Goal: Task Accomplishment & Management: Manage account settings

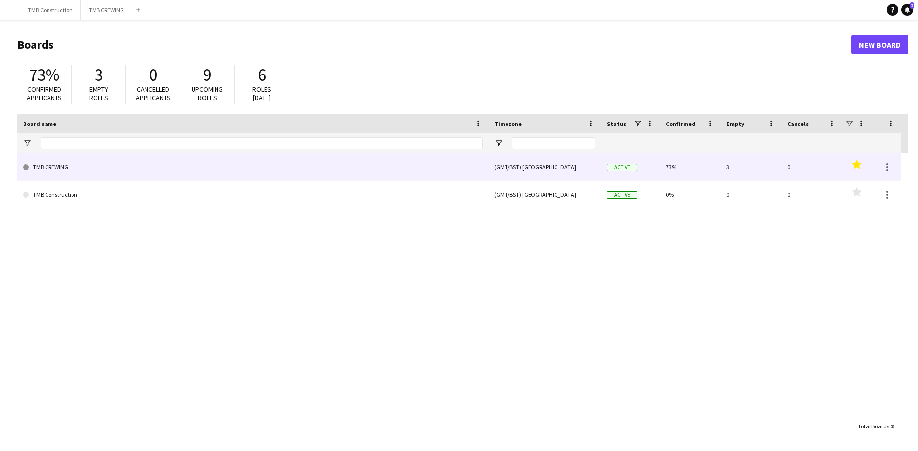
click at [54, 169] on link "TMB CREWING" at bounding box center [253, 166] width 460 height 27
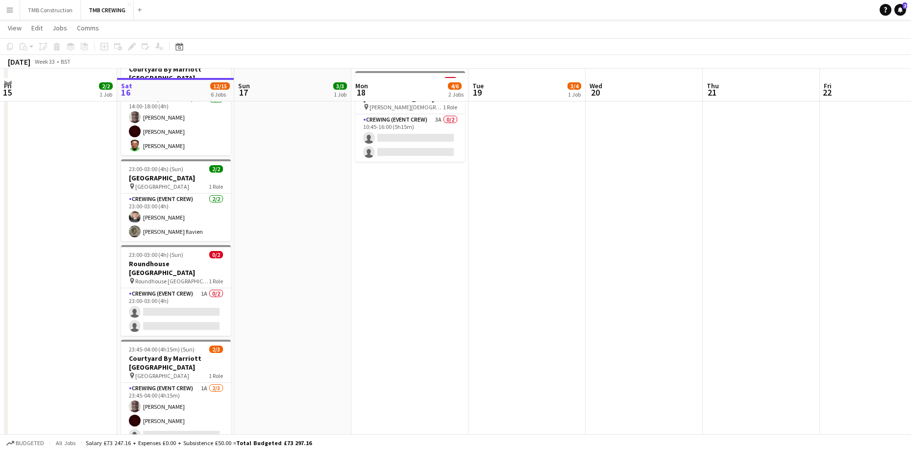
scroll to position [144, 0]
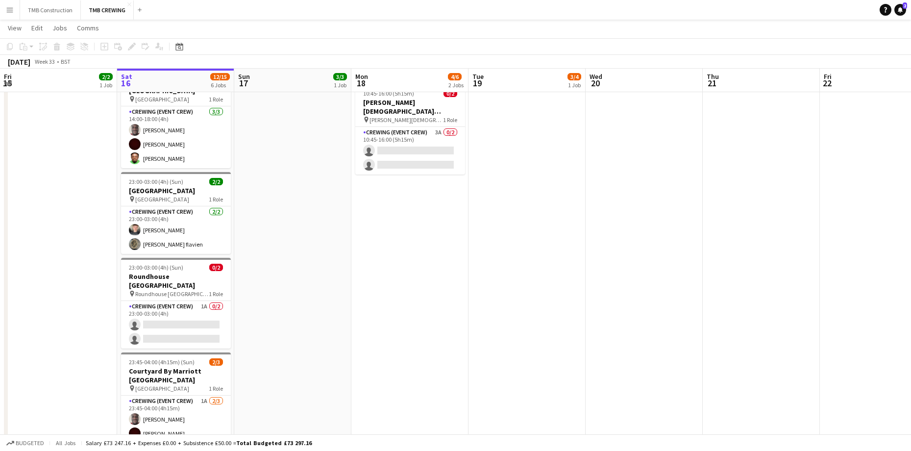
drag, startPoint x: 196, startPoint y: 290, endPoint x: 214, endPoint y: 282, distance: 20.0
click at [196, 301] on app-card-role "Crewing (Event Crew) 1A 0/2 23:00-03:00 (4h) single-neutral-actions single-neut…" at bounding box center [176, 325] width 110 height 48
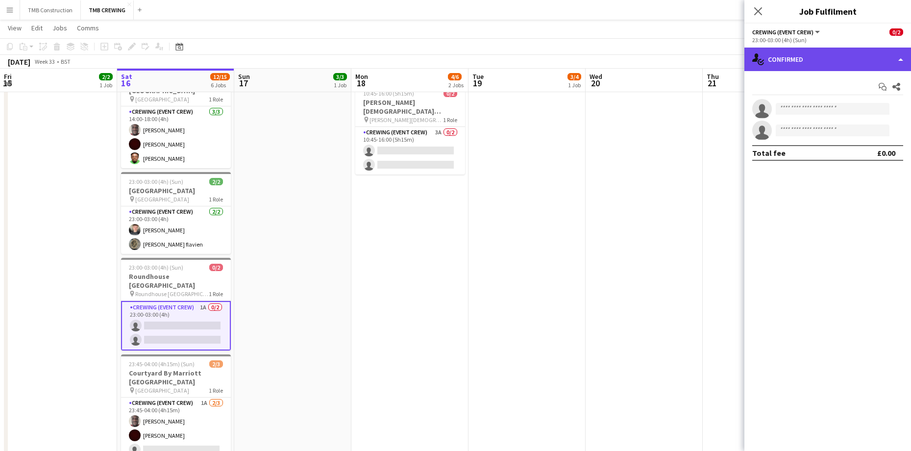
click at [843, 60] on div "single-neutral-actions-check-2 Confirmed" at bounding box center [827, 60] width 167 height 24
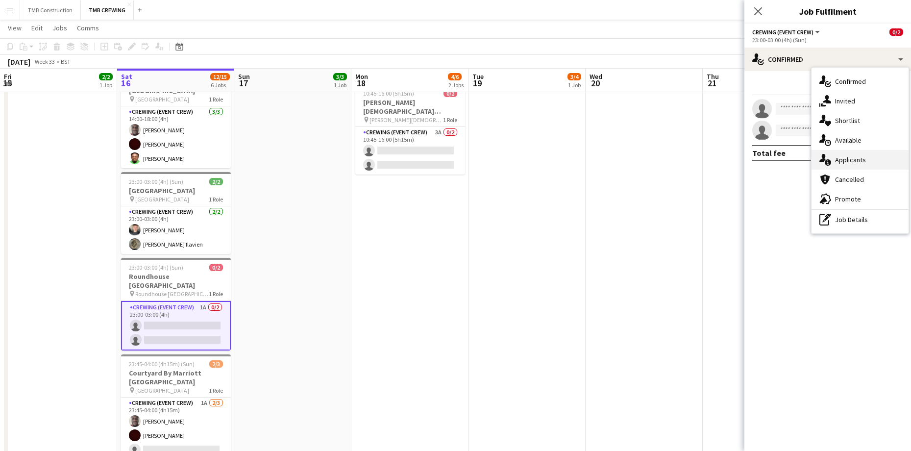
click at [850, 157] on div "single-neutral-actions-information Applicants" at bounding box center [860, 160] width 97 height 20
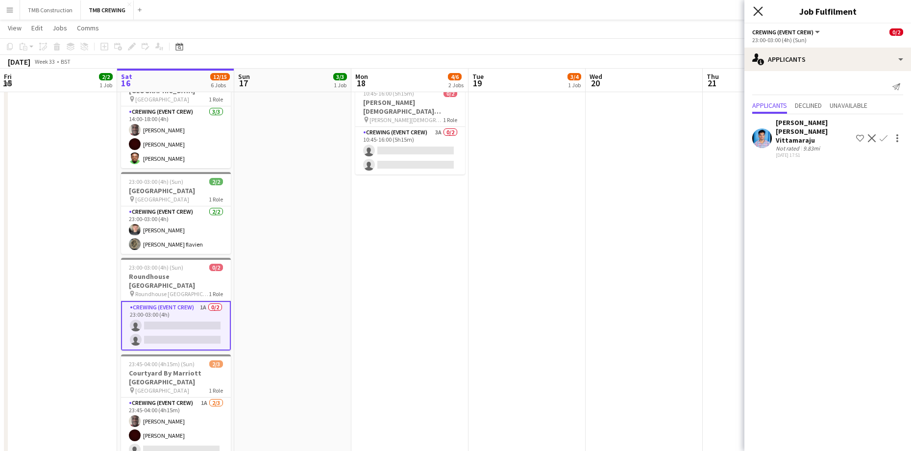
click at [760, 15] on icon "Close pop-in" at bounding box center [757, 10] width 9 height 9
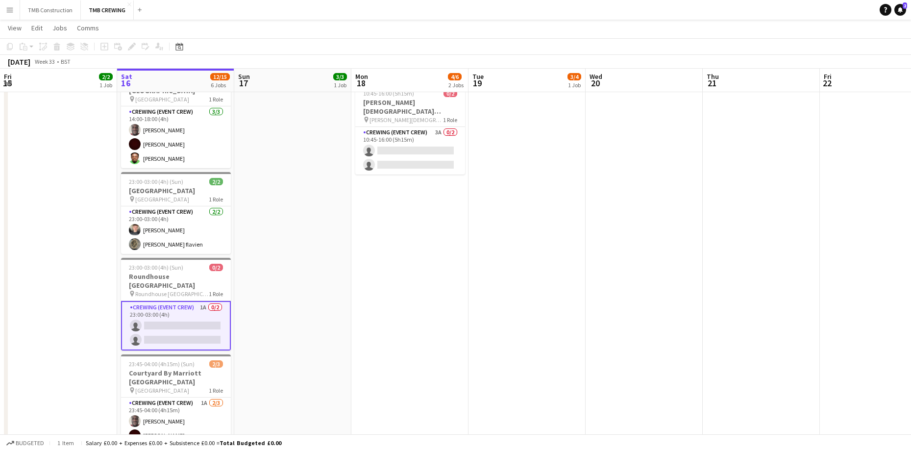
click at [192, 307] on app-card-role "Crewing (Event Crew) 1A 0/2 23:00-03:00 (4h) single-neutral-actions single-neut…" at bounding box center [176, 325] width 110 height 49
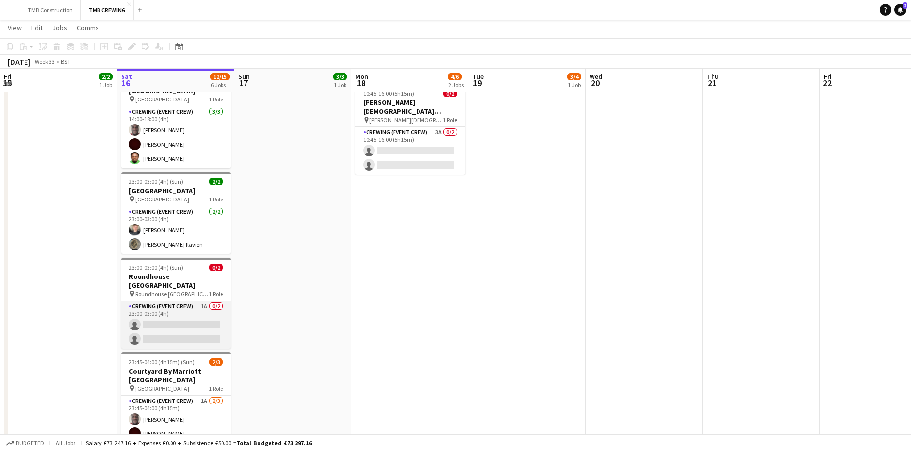
click at [179, 307] on app-card-role "Crewing (Event Crew) 1A 0/2 23:00-03:00 (4h) single-neutral-actions single-neut…" at bounding box center [176, 325] width 110 height 48
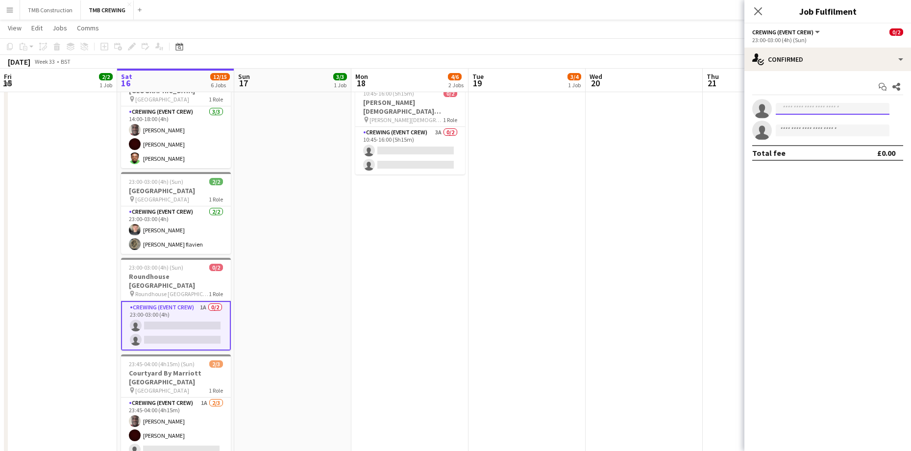
click at [809, 109] on input at bounding box center [833, 109] width 114 height 12
type input "****"
click at [818, 130] on span "[EMAIL_ADDRESS][DOMAIN_NAME]" at bounding box center [833, 131] width 98 height 8
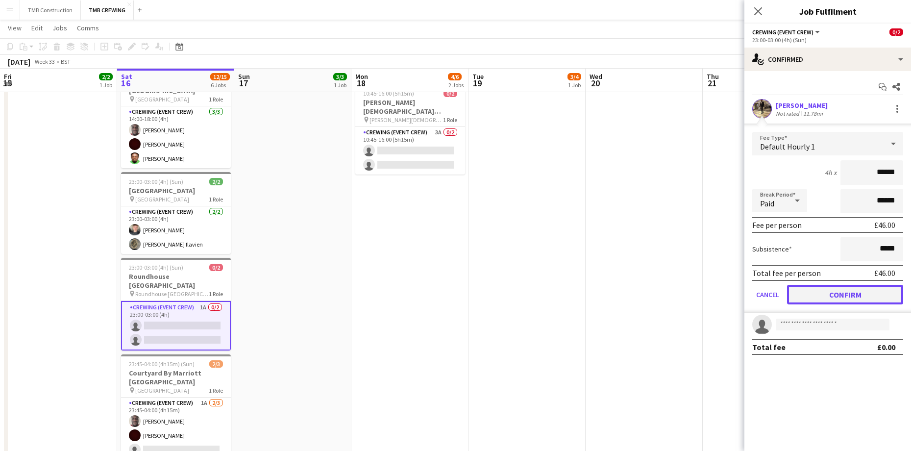
click at [845, 287] on button "Confirm" at bounding box center [845, 295] width 116 height 20
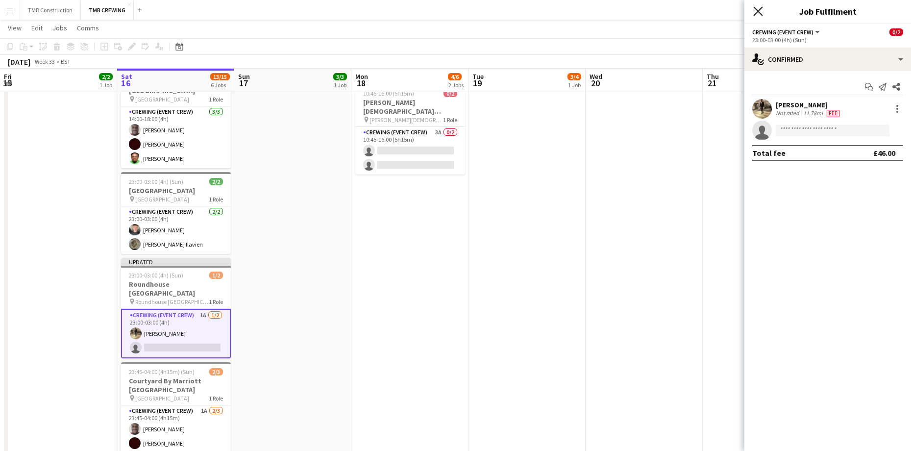
click at [755, 9] on icon "Close pop-in" at bounding box center [757, 10] width 9 height 9
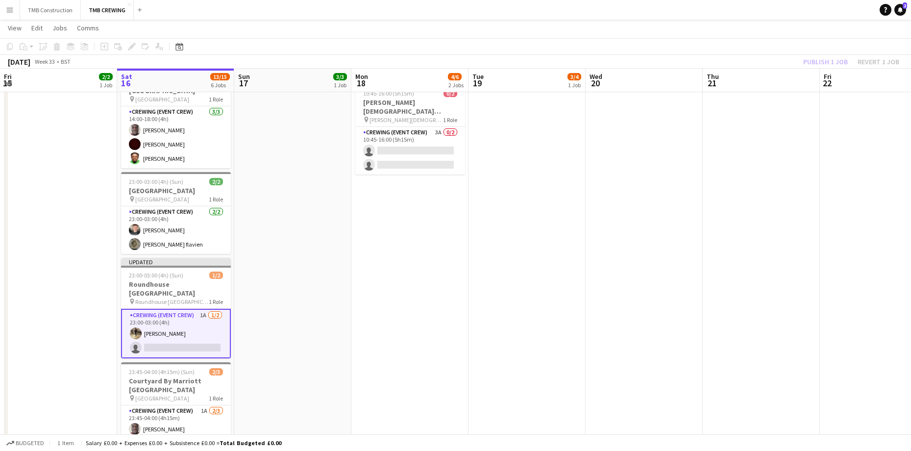
click at [344, 323] on app-date-cell "13:00-17:00 (4h) 3/3 Sofitel Heathrow pin Sofitel Heathrow 1 Role Crewing (Even…" at bounding box center [292, 273] width 117 height 615
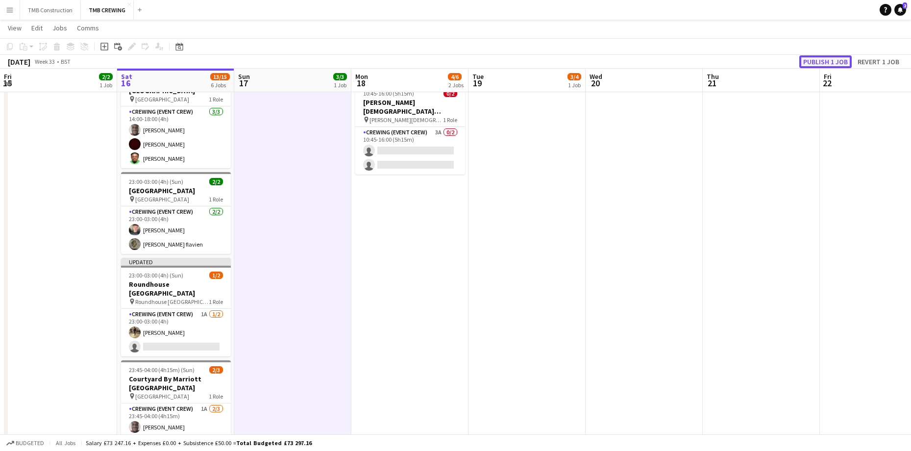
click at [822, 59] on button "Publish 1 job" at bounding box center [825, 61] width 52 height 13
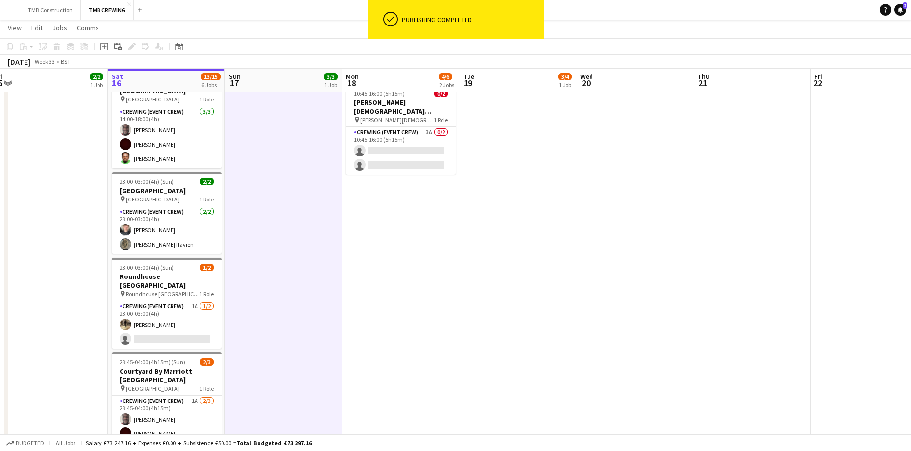
scroll to position [0, 241]
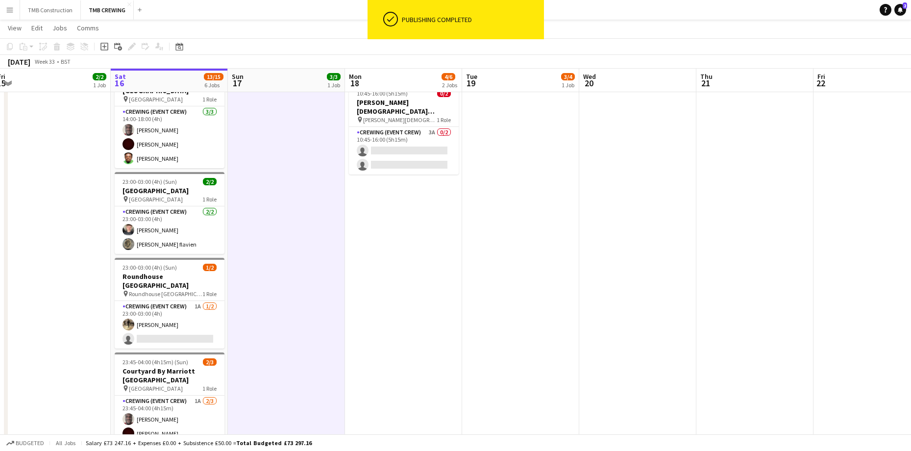
drag, startPoint x: 271, startPoint y: 281, endPoint x: 266, endPoint y: 345, distance: 65.0
click at [266, 345] on app-calendar-viewport "Wed 13 2/2 1 Job Thu 14 4/4 2 Jobs Fri 15 2/2 1 Job Sat 16 13/15 6 Jobs Sun 17 …" at bounding box center [455, 237] width 911 height 687
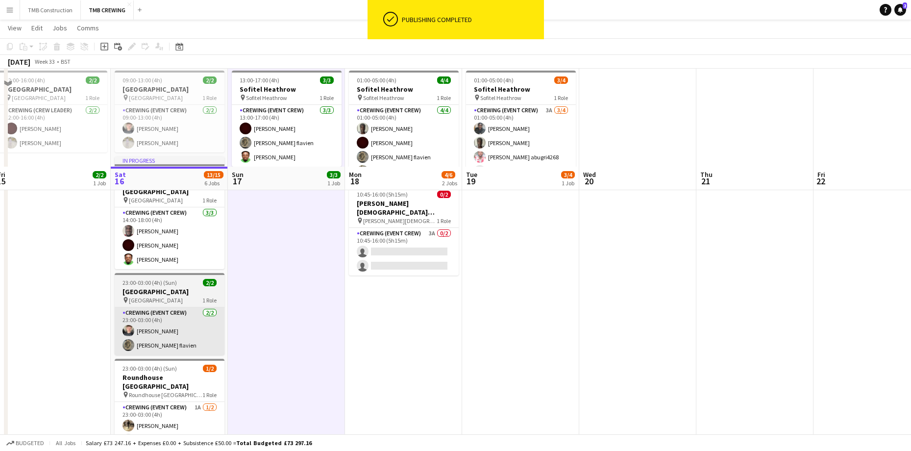
scroll to position [0, 0]
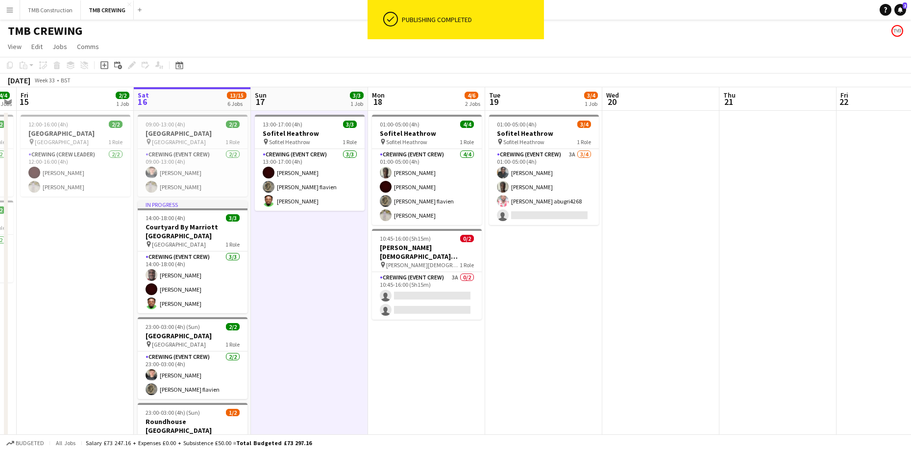
drag, startPoint x: 223, startPoint y: 270, endPoint x: 327, endPoint y: 266, distance: 103.5
click at [327, 266] on app-calendar-viewport "Wed 13 2/2 1 Job Thu 14 4/4 2 Jobs Fri 15 2/2 1 Job Sat 16 13/15 6 Jobs Sun 17 …" at bounding box center [455, 406] width 911 height 639
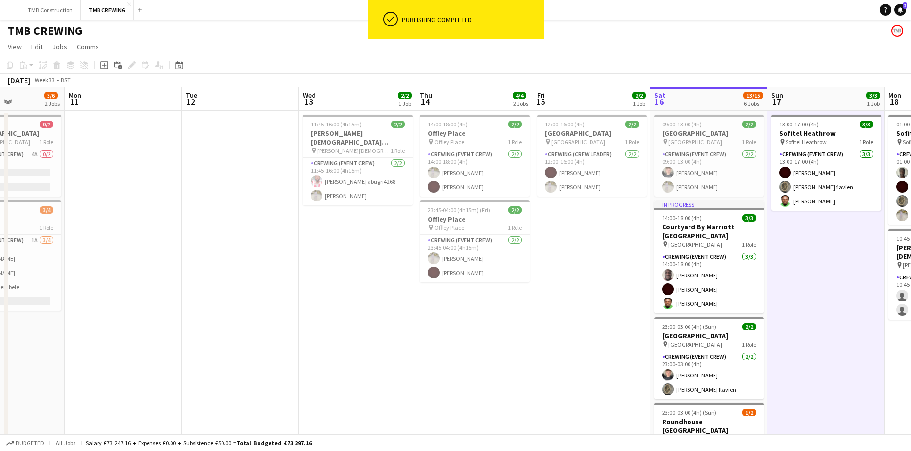
scroll to position [0, 260]
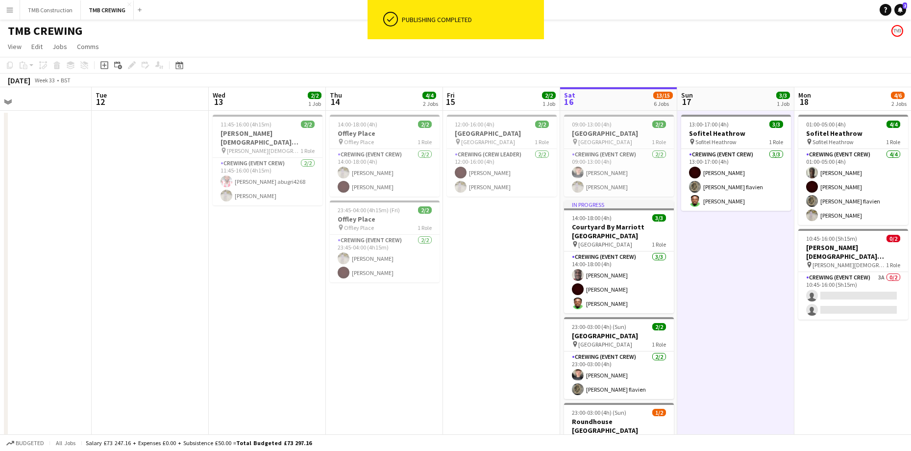
drag, startPoint x: 332, startPoint y: 265, endPoint x: 461, endPoint y: 244, distance: 130.7
click at [461, 244] on app-calendar-viewport "Sat 9 Sun 10 3/6 2 Jobs Mon 11 Tue 12 Wed 13 2/2 1 Job Thu 14 4/4 2 Jobs Fri 15…" at bounding box center [455, 406] width 911 height 639
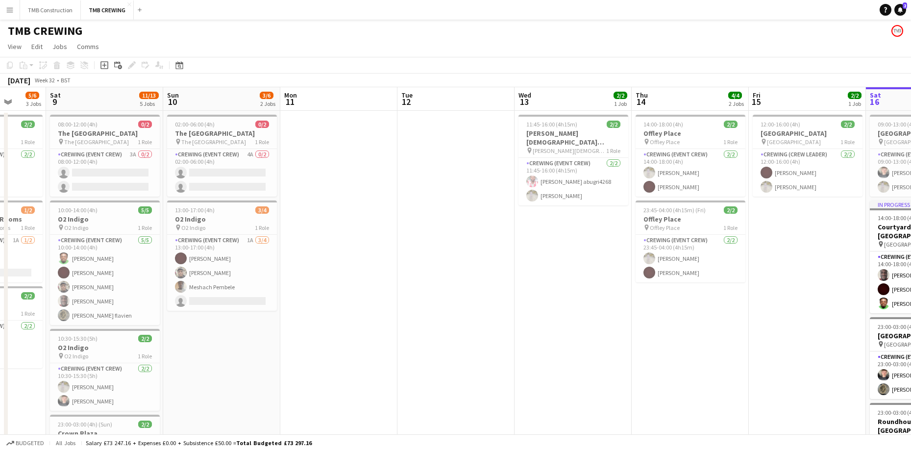
scroll to position [0, 308]
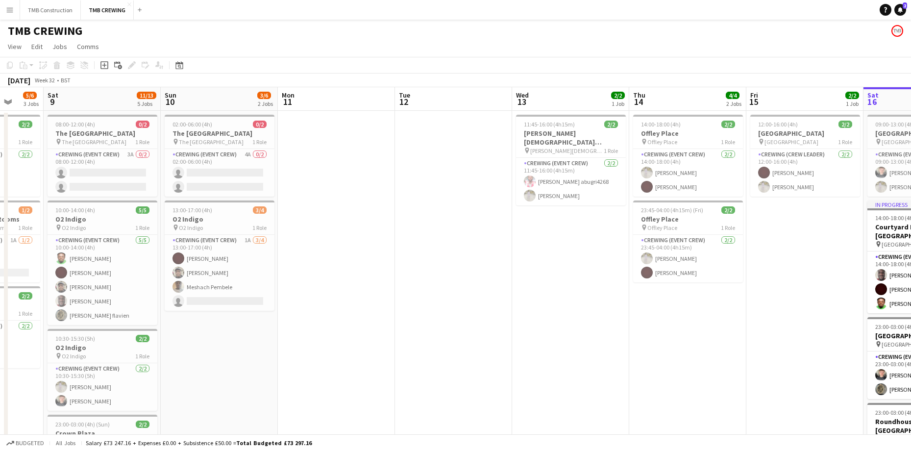
drag, startPoint x: 120, startPoint y: 230, endPoint x: 413, endPoint y: 205, distance: 293.6
click at [413, 205] on app-calendar-viewport "Wed 6 2/2 1 Job Thu 7 Fri 8 5/6 3 Jobs Sat 9 11/13 5 Jobs Sun 10 3/6 2 Jobs Mon…" at bounding box center [455, 406] width 911 height 639
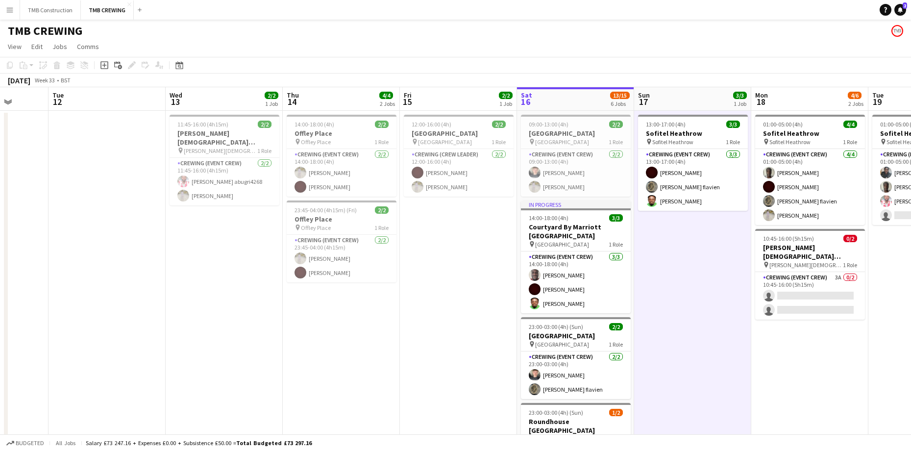
scroll to position [0, 296]
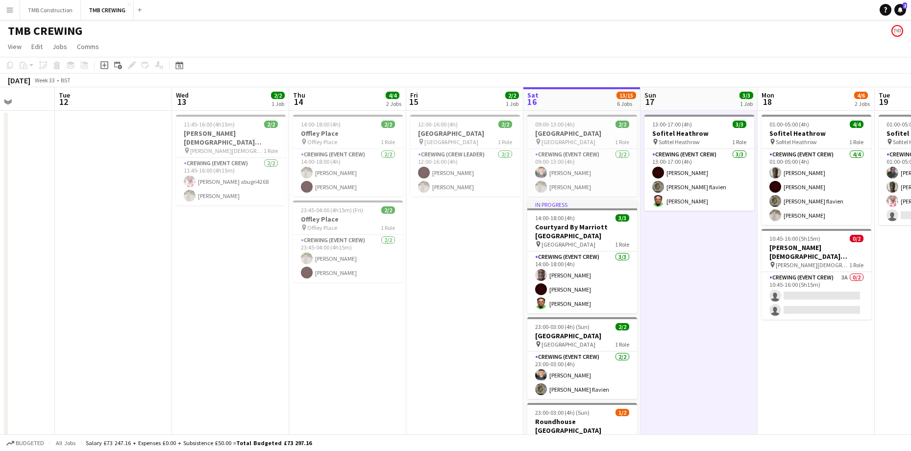
drag, startPoint x: 545, startPoint y: 325, endPoint x: 205, endPoint y: 297, distance: 341.2
click at [205, 297] on app-calendar-viewport "Sat 9 11/13 5 Jobs Sun 10 3/6 2 Jobs Mon 11 Tue 12 Wed 13 2/2 1 Job Thu 14 4/4 …" at bounding box center [455, 406] width 911 height 639
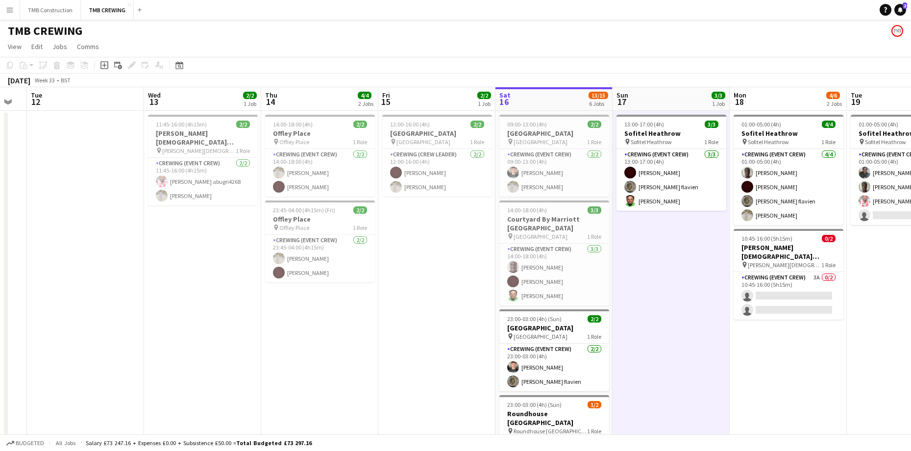
scroll to position [0, 345]
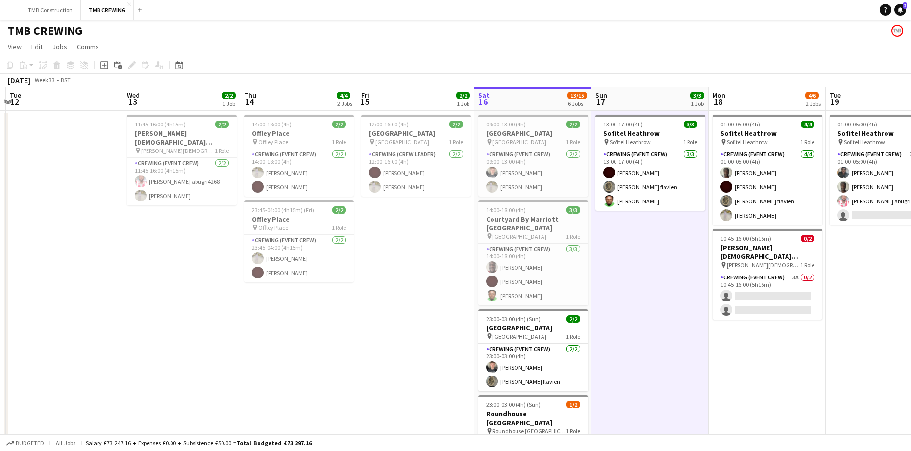
drag, startPoint x: 471, startPoint y: 320, endPoint x: 422, endPoint y: 326, distance: 49.3
click at [422, 326] on app-calendar-viewport "Sat 9 11/13 5 Jobs Sun 10 3/6 2 Jobs Mon 11 Tue 12 Wed 13 2/2 1 Job Thu 14 4/4 …" at bounding box center [455, 406] width 911 height 639
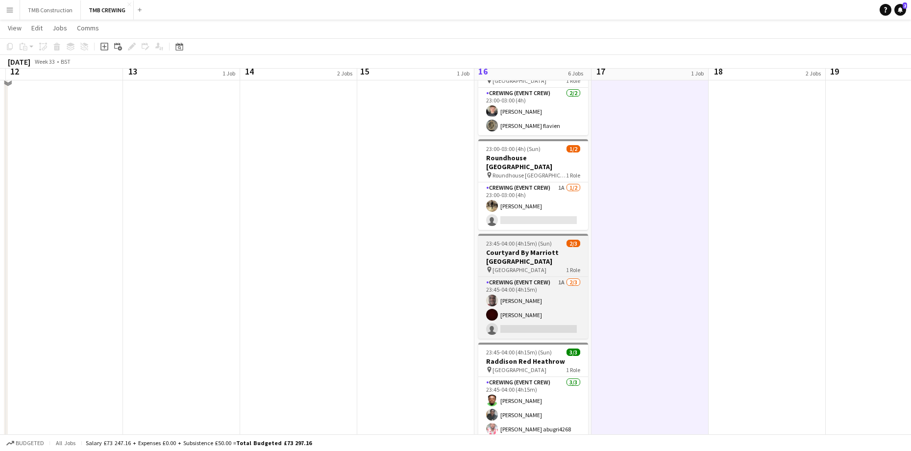
scroll to position [291, 0]
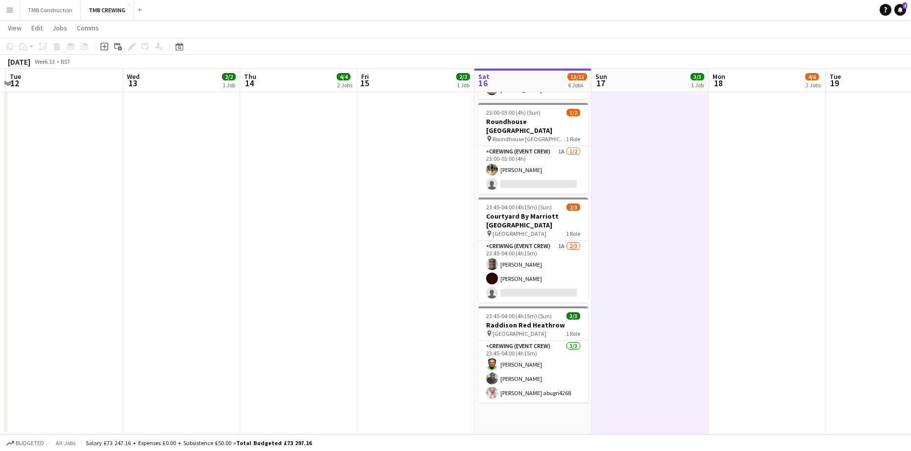
click at [171, 125] on app-date-cell "11:45-16:00 (4h15m) 2/2 [PERSON_NAME][DEMOGRAPHIC_DATA][GEOGRAPHIC_DATA] pin [P…" at bounding box center [181, 126] width 117 height 615
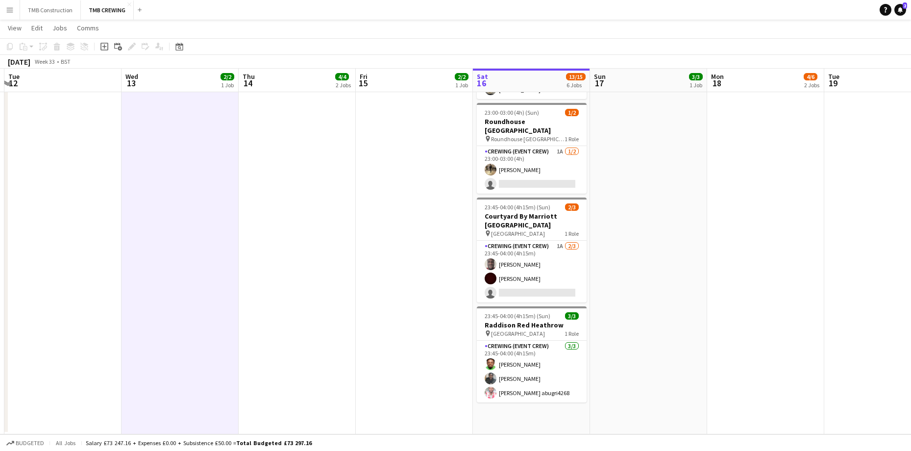
click at [13, 10] on app-icon "Menu" at bounding box center [10, 10] width 8 height 8
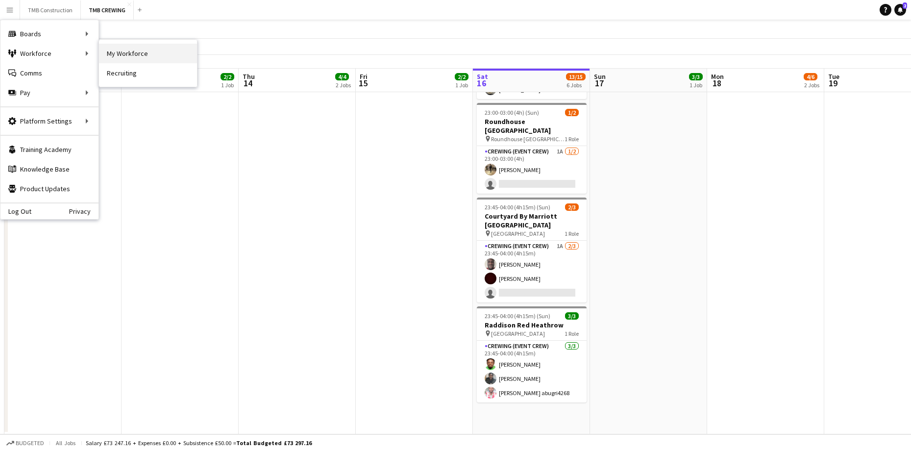
click at [137, 59] on link "My Workforce" at bounding box center [148, 54] width 98 height 20
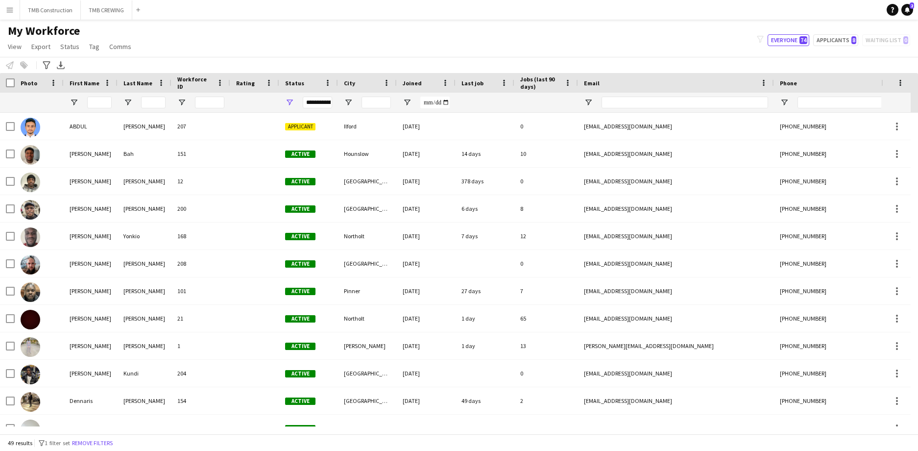
click at [318, 104] on div "**********" at bounding box center [317, 103] width 29 height 12
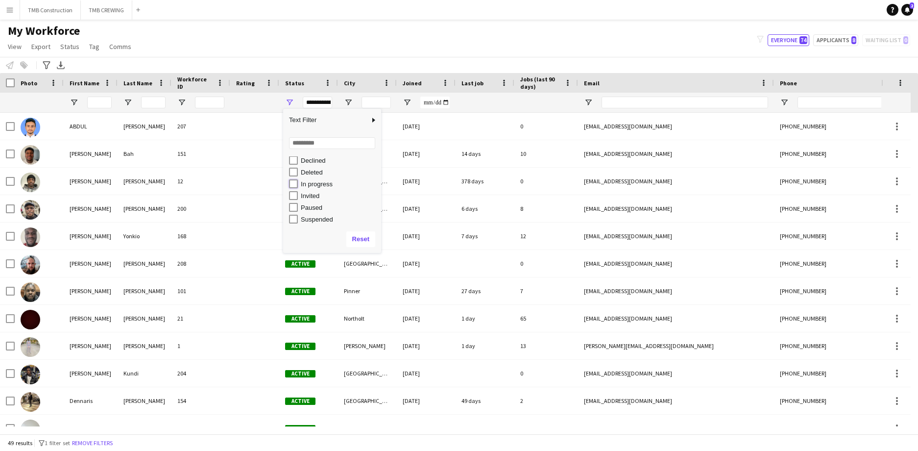
type input "**********"
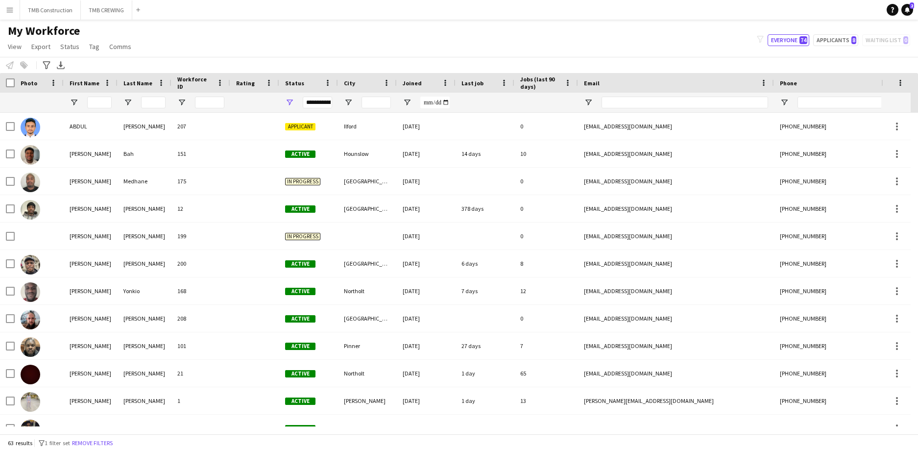
click at [447, 37] on div "My Workforce View Views Default view New view Update view Delete view Edit name…" at bounding box center [459, 40] width 918 height 33
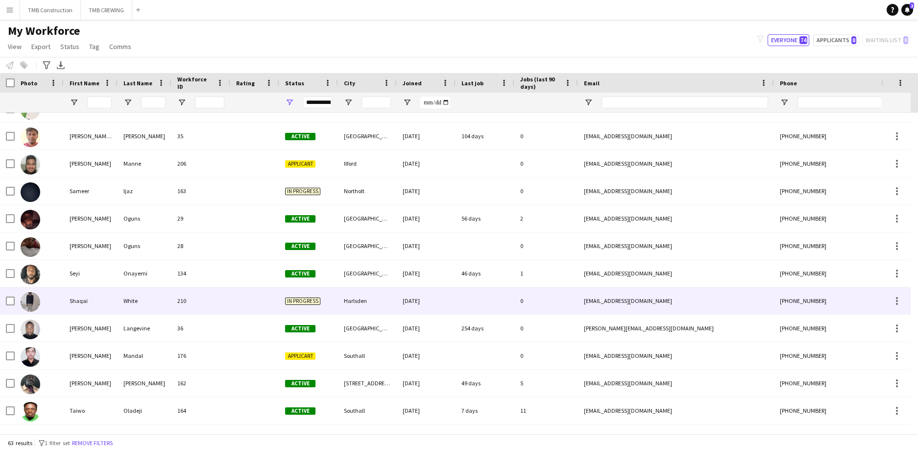
click at [116, 302] on div "Shaqai" at bounding box center [91, 300] width 54 height 27
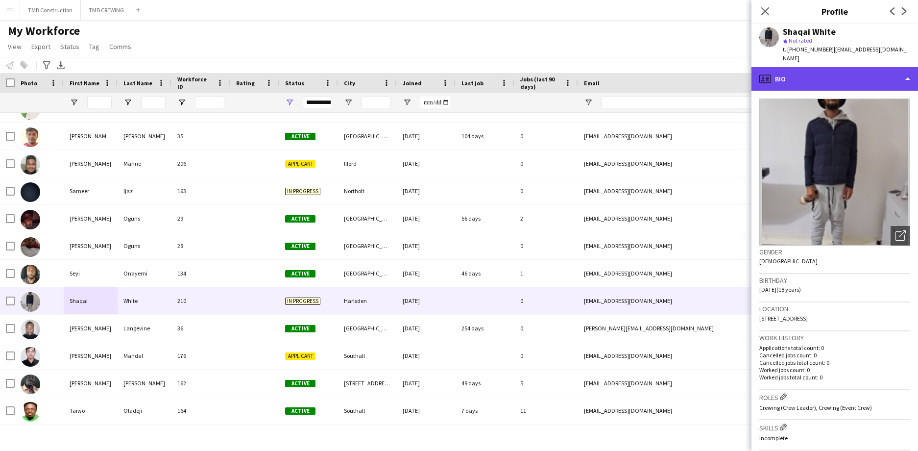
click at [893, 75] on div "profile Bio" at bounding box center [835, 79] width 167 height 24
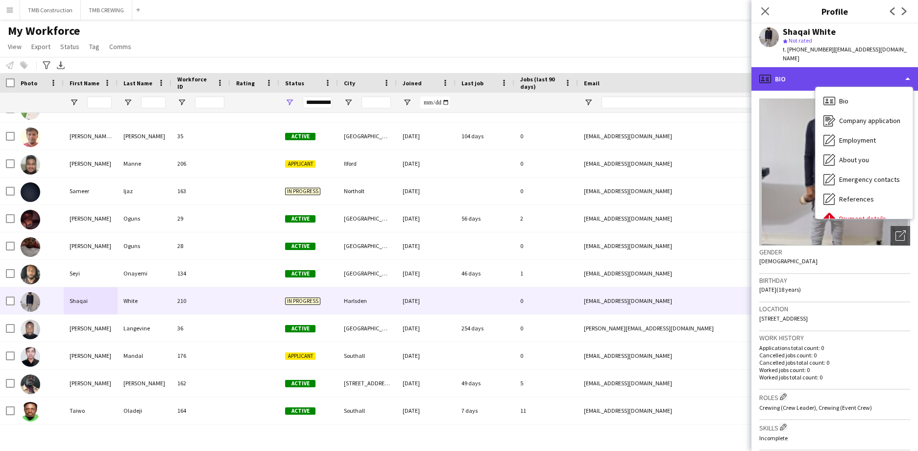
click at [890, 74] on div "profile Bio" at bounding box center [835, 79] width 167 height 24
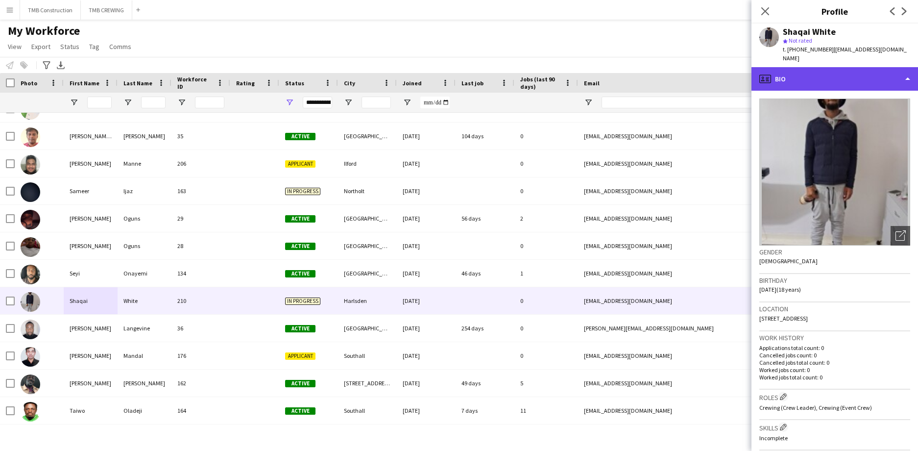
click at [890, 79] on div "profile Bio" at bounding box center [835, 79] width 167 height 24
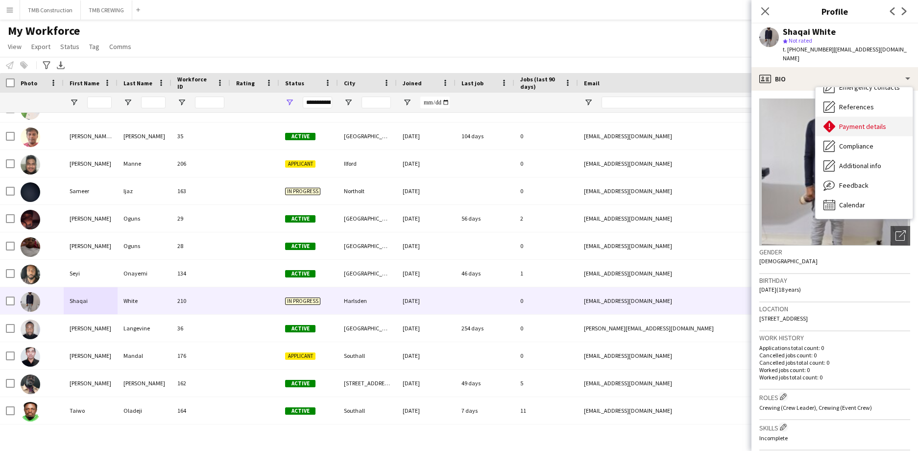
click at [873, 122] on span "Payment details" at bounding box center [862, 126] width 47 height 9
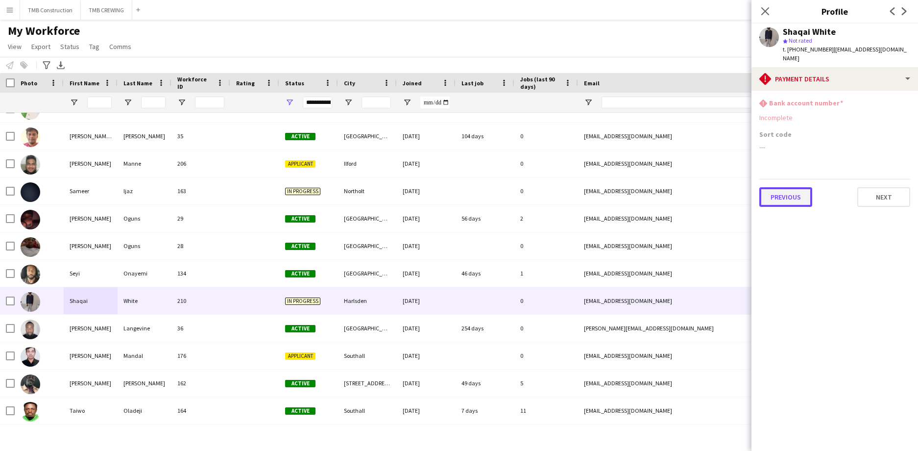
click at [798, 188] on button "Previous" at bounding box center [786, 197] width 53 height 20
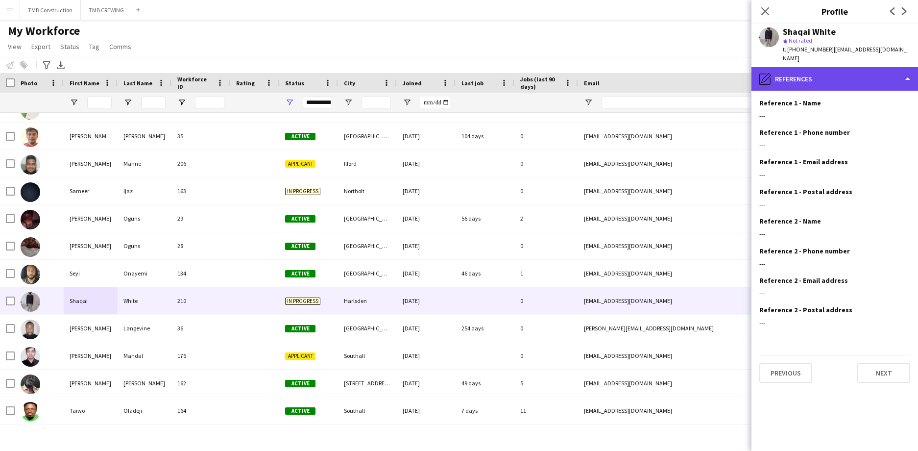
click at [833, 76] on div "pencil4 References" at bounding box center [835, 79] width 167 height 24
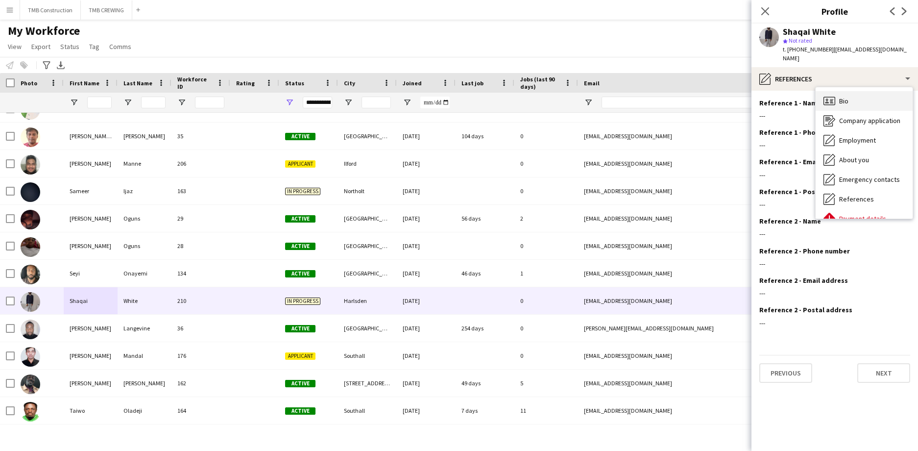
click at [853, 93] on div "Bio Bio" at bounding box center [864, 101] width 97 height 20
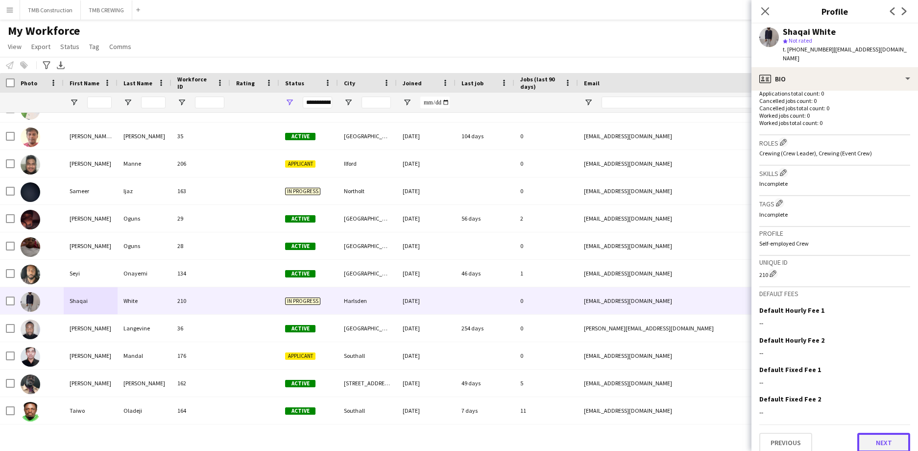
click at [864, 433] on button "Next" at bounding box center [884, 443] width 53 height 20
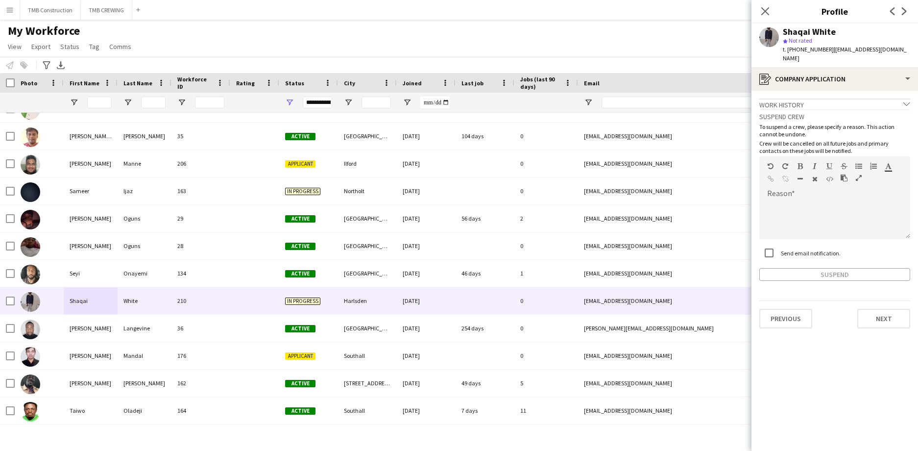
click at [899, 98] on div "Work history chevron-down" at bounding box center [835, 103] width 151 height 11
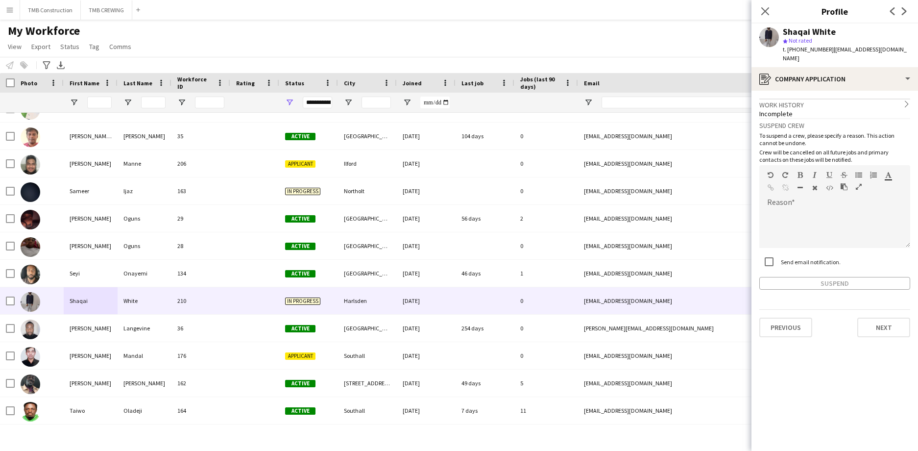
click at [898, 98] on div "Work history chevron-right" at bounding box center [835, 103] width 151 height 11
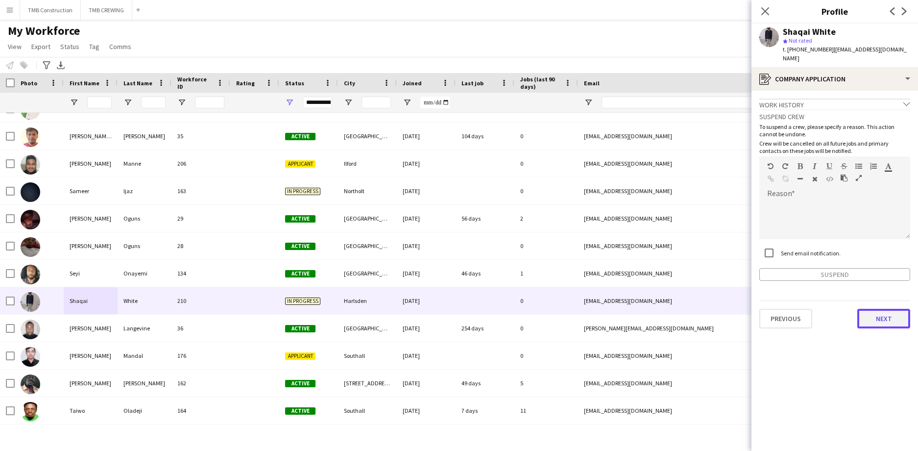
click at [871, 316] on button "Next" at bounding box center [884, 319] width 53 height 20
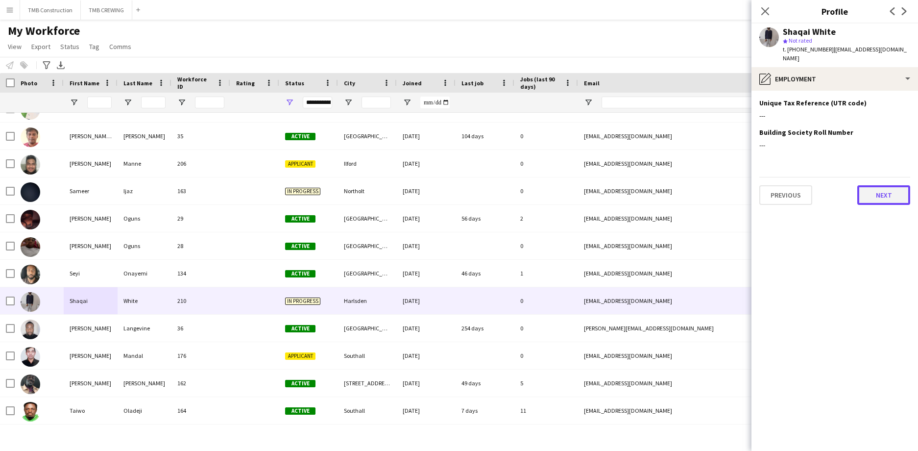
click at [872, 185] on button "Next" at bounding box center [884, 195] width 53 height 20
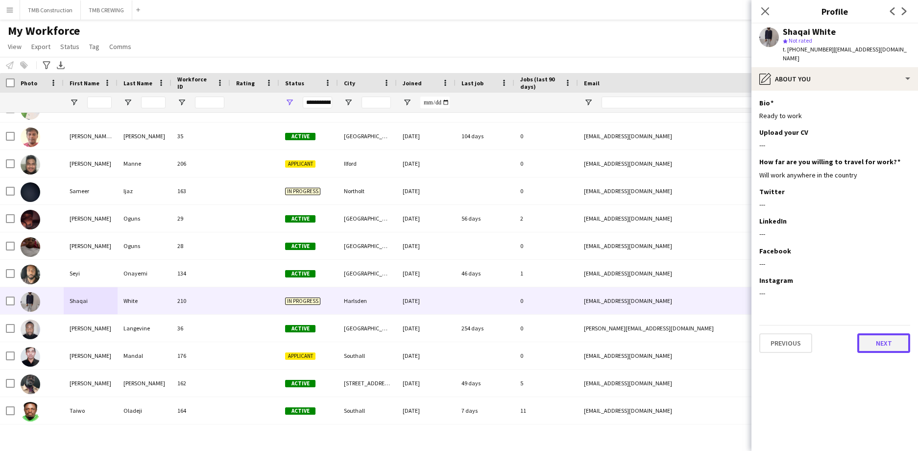
click at [882, 341] on button "Next" at bounding box center [884, 343] width 53 height 20
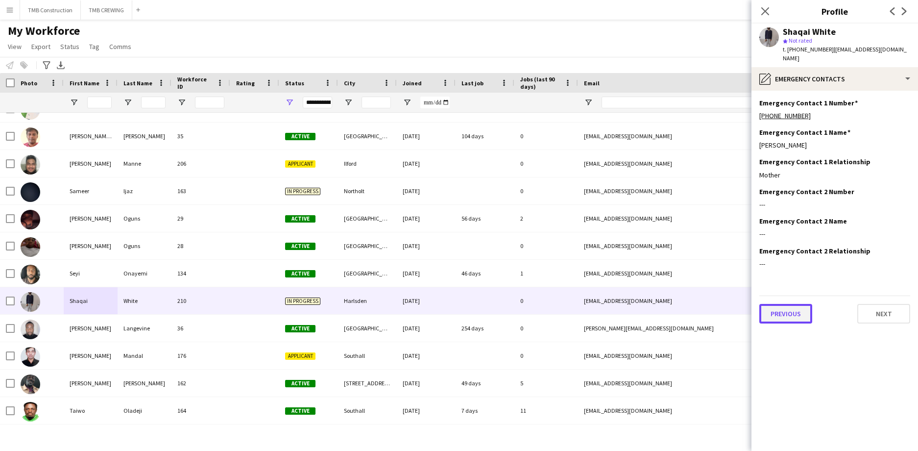
click at [798, 304] on button "Previous" at bounding box center [786, 314] width 53 height 20
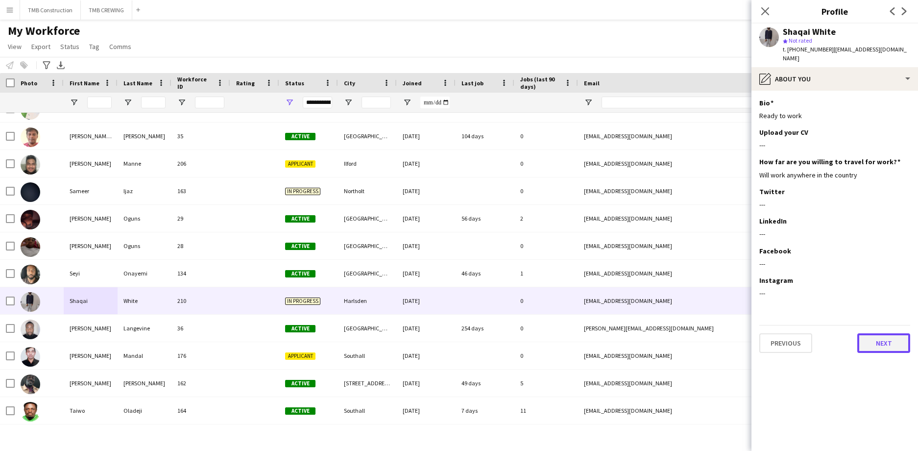
click at [883, 333] on button "Next" at bounding box center [884, 343] width 53 height 20
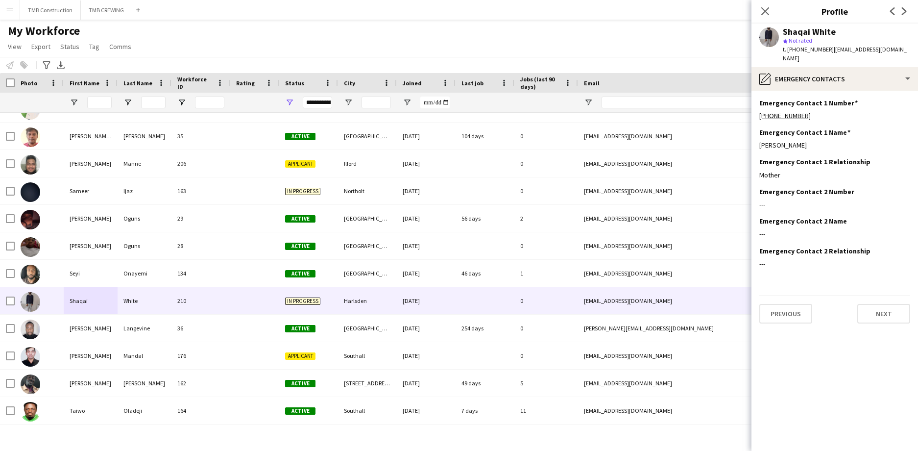
click at [874, 317] on app-section-data-types "Emergency Contact 1 Number Edit this field [PHONE_NUMBER] Emergency Contact 1 N…" at bounding box center [835, 271] width 167 height 360
click at [870, 304] on button "Next" at bounding box center [884, 314] width 53 height 20
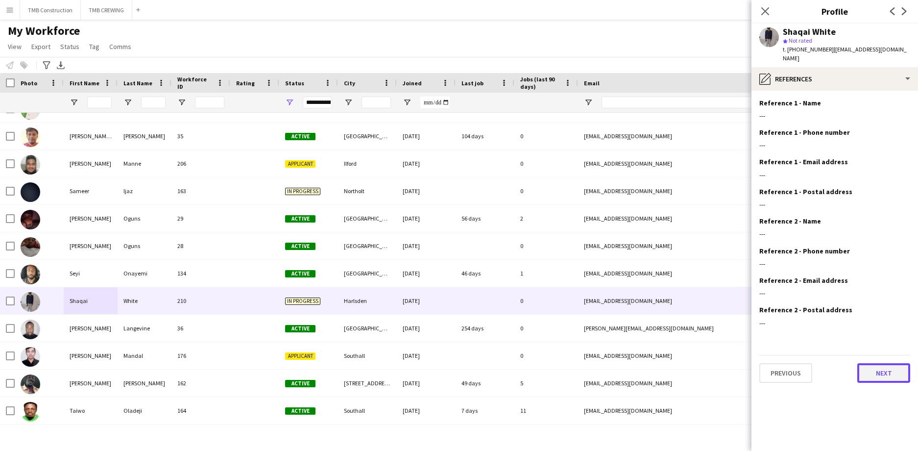
click at [870, 363] on button "Next" at bounding box center [884, 373] width 53 height 20
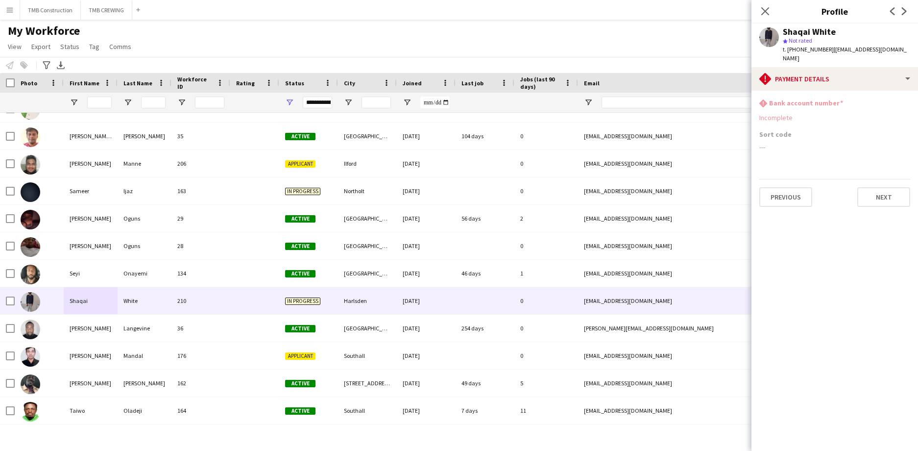
click at [759, 106] on app-section-data-types "rhombus-alert Bank account number Incomplete Sort code --- Previous Next" at bounding box center [835, 271] width 167 height 360
click at [788, 119] on div "rhombus-alert Bank account number Incomplete" at bounding box center [835, 113] width 151 height 31
click at [825, 149] on div "Sort code ---" at bounding box center [835, 144] width 151 height 29
click at [874, 188] on button "Next" at bounding box center [884, 197] width 53 height 20
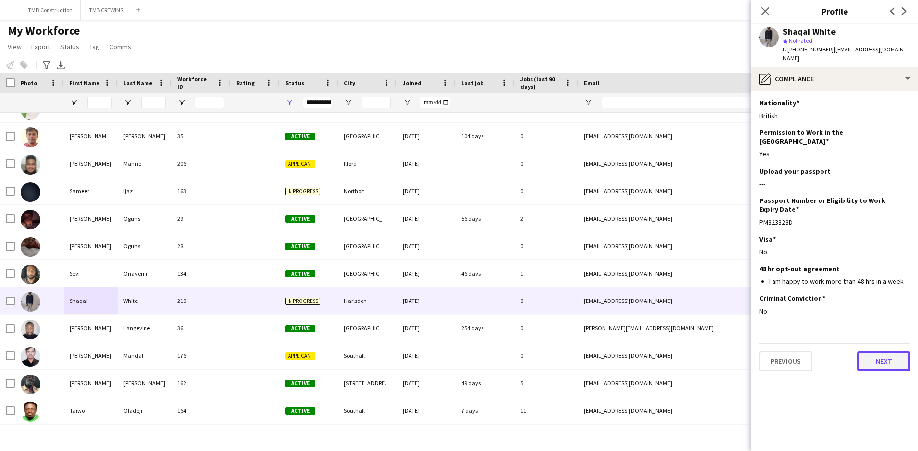
click at [889, 351] on button "Next" at bounding box center [884, 361] width 53 height 20
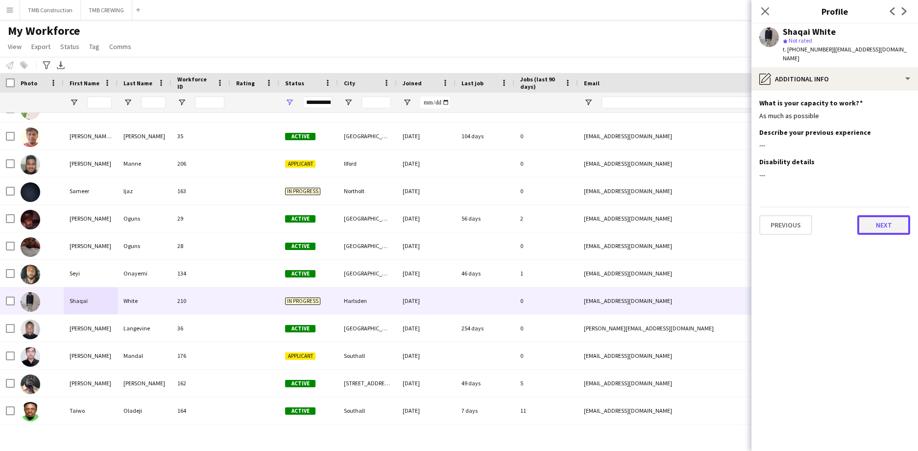
click at [872, 215] on button "Next" at bounding box center [884, 225] width 53 height 20
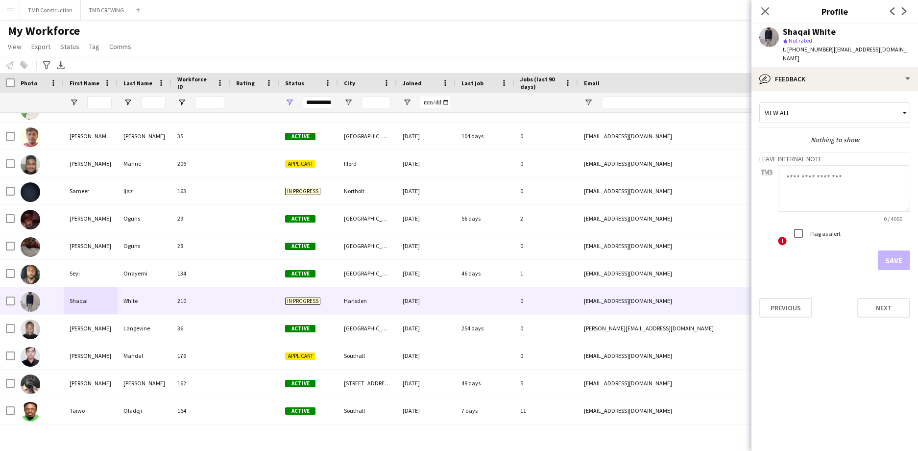
click at [788, 167] on textarea at bounding box center [844, 188] width 132 height 47
click at [867, 290] on div "Previous Next" at bounding box center [835, 304] width 151 height 28
click at [866, 298] on button "Next" at bounding box center [884, 308] width 53 height 20
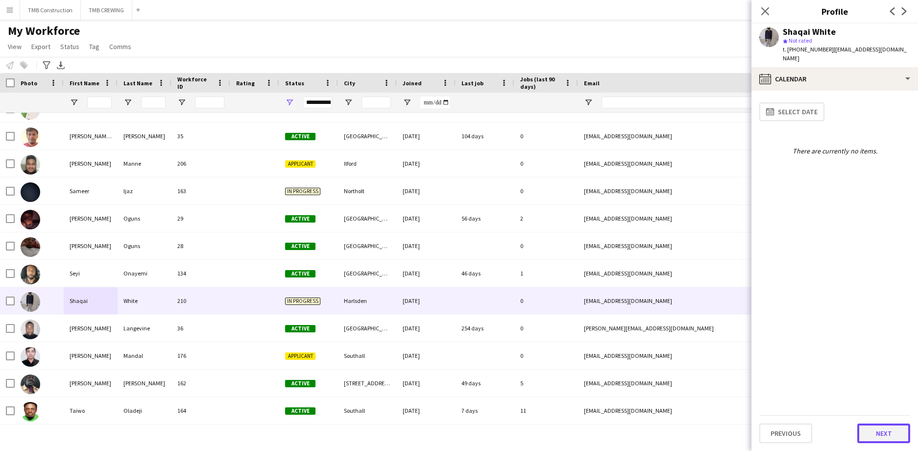
click at [886, 431] on button "Next" at bounding box center [884, 433] width 53 height 20
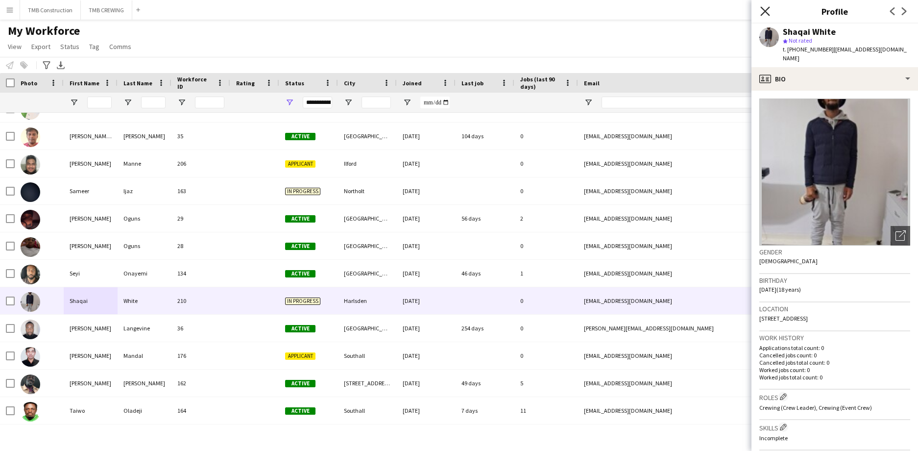
click at [765, 14] on icon "Close pop-in" at bounding box center [765, 10] width 9 height 9
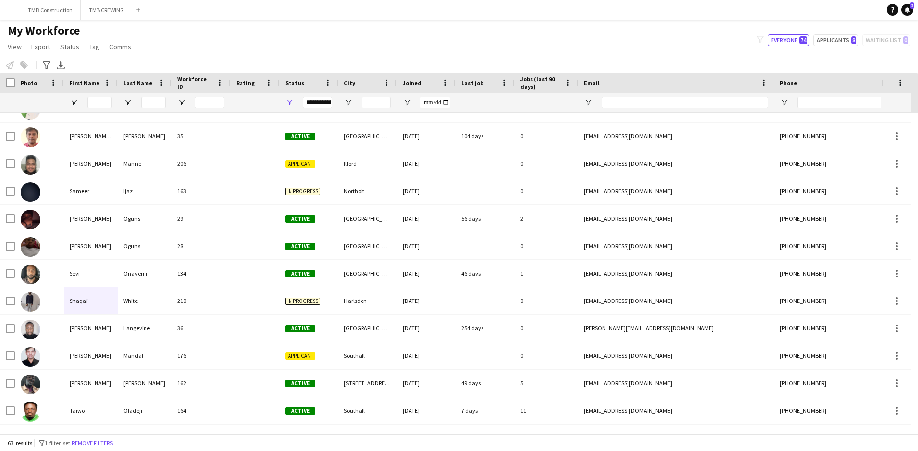
click at [17, 5] on button "Menu" at bounding box center [10, 10] width 20 height 20
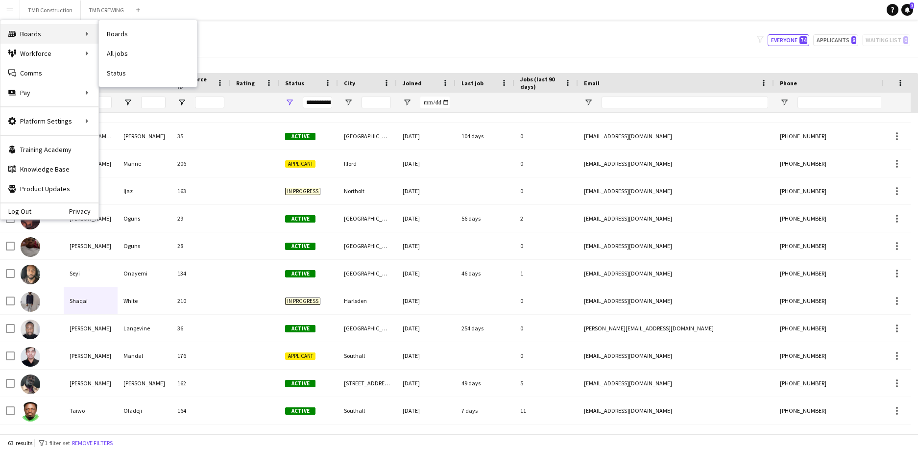
click at [26, 35] on div "Boards Boards" at bounding box center [49, 34] width 98 height 20
click at [34, 32] on div "Boards Boards" at bounding box center [49, 34] width 98 height 20
click at [124, 36] on link "Boards" at bounding box center [148, 34] width 98 height 20
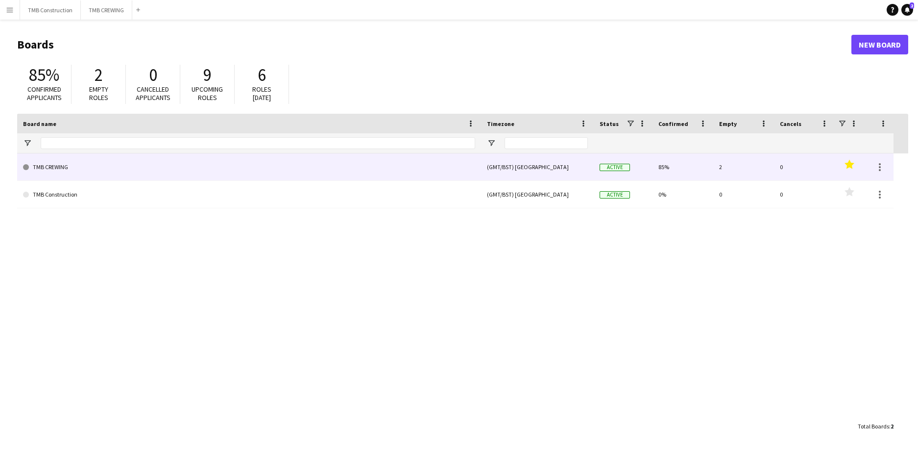
click at [381, 158] on link "TMB CREWING" at bounding box center [249, 166] width 452 height 27
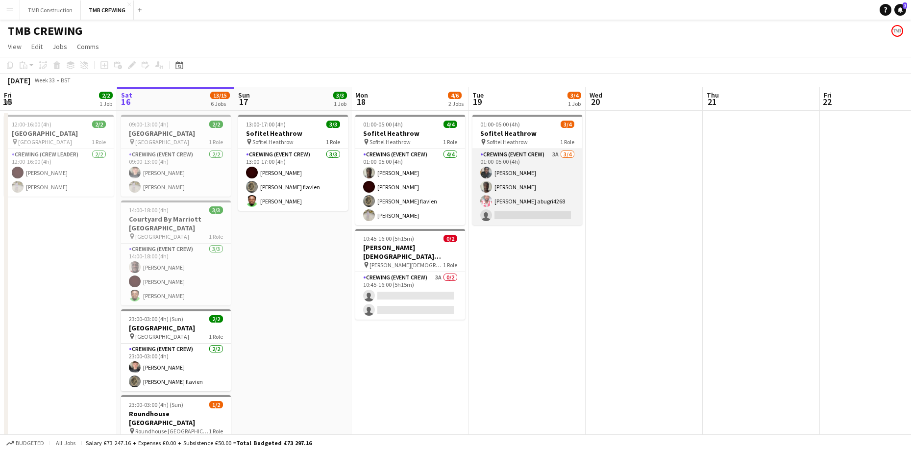
click at [557, 192] on app-card-role "Crewing (Event Crew) 3A [DATE] 01:00-05:00 (4h) [PERSON_NAME] [PERSON_NAME] Elo…" at bounding box center [527, 187] width 110 height 76
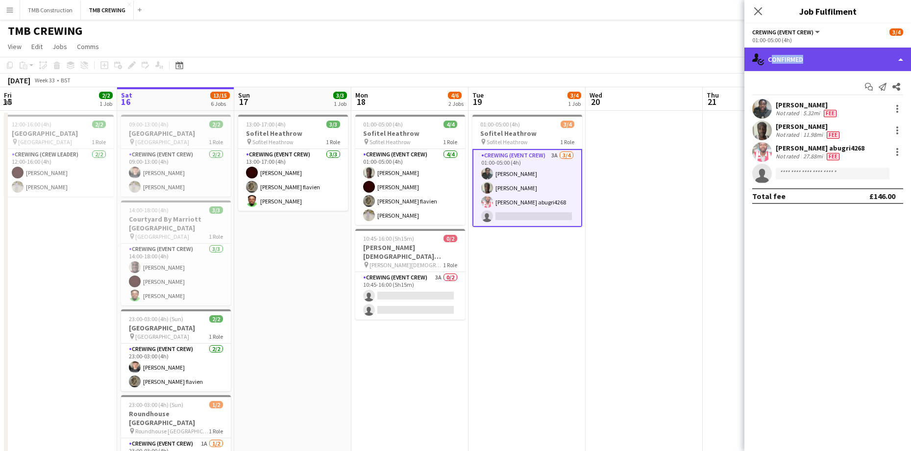
click at [800, 65] on div "single-neutral-actions-check-2 Confirmed" at bounding box center [827, 60] width 167 height 24
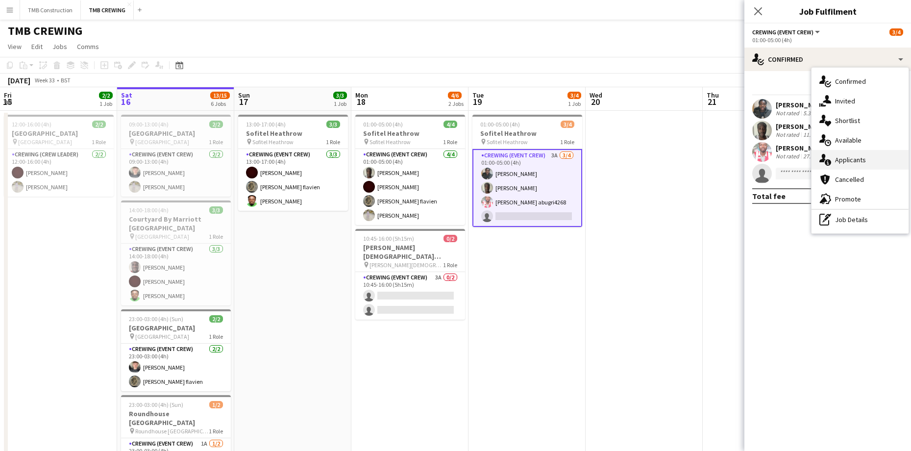
click at [852, 165] on div "single-neutral-actions-information Applicants" at bounding box center [860, 160] width 97 height 20
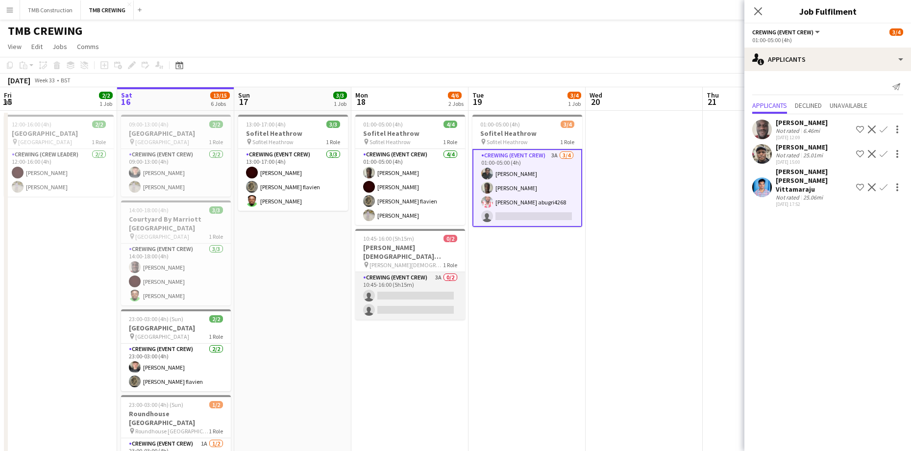
click at [446, 281] on app-card-role "Crewing (Event Crew) 3A 0/2 10:45-16:00 (5h15m) single-neutral-actions single-n…" at bounding box center [410, 296] width 110 height 48
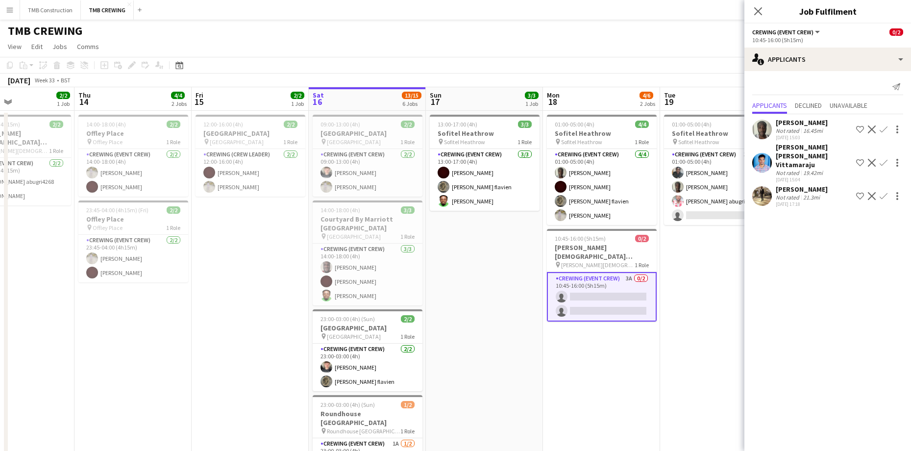
drag, startPoint x: 405, startPoint y: 313, endPoint x: 480, endPoint y: 309, distance: 75.1
click at [481, 309] on app-calendar-viewport "Mon 11 Tue 12 Wed 13 2/2 1 Job Thu 14 4/4 2 Jobs Fri 15 2/2 1 Job Sat 16 13/15 …" at bounding box center [455, 402] width 911 height 631
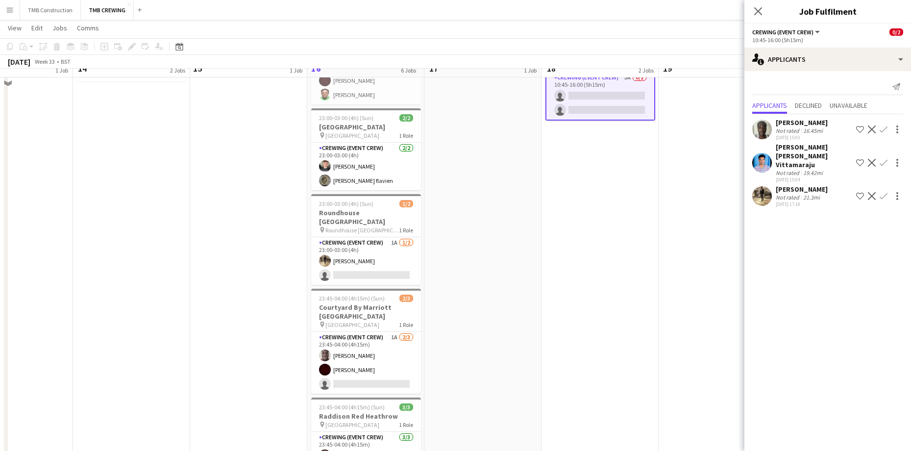
scroll to position [185, 0]
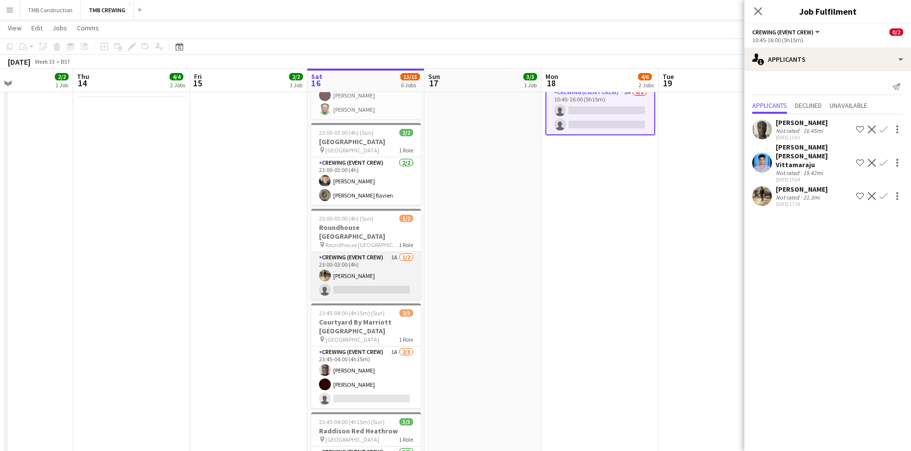
click at [410, 252] on app-card-role "Crewing (Event Crew) 1A [DATE] 23:00-03:00 (4h) [PERSON_NAME] single-neutral-ac…" at bounding box center [366, 276] width 110 height 48
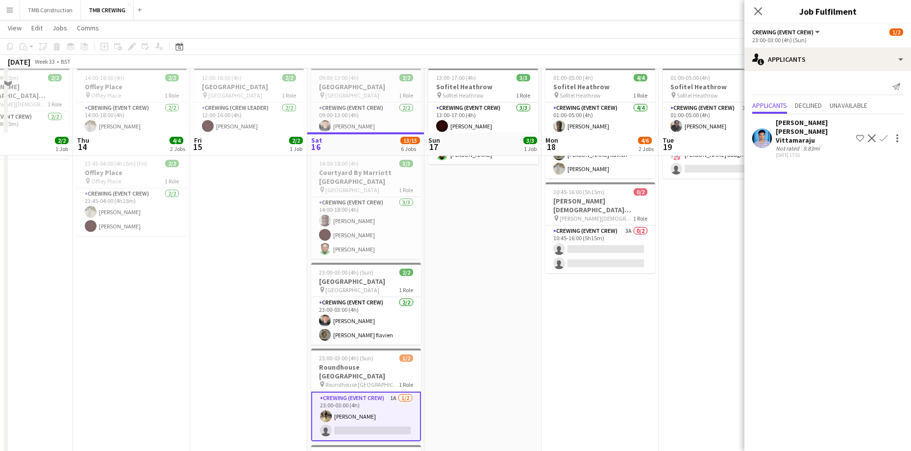
scroll to position [0, 0]
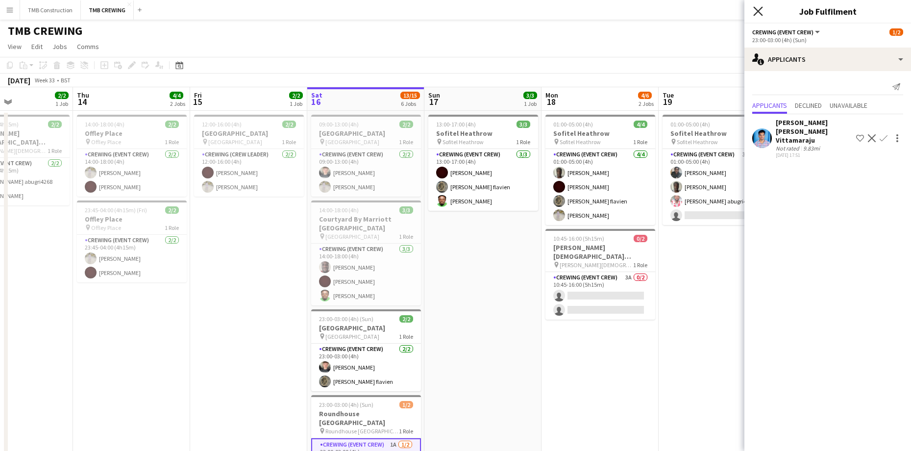
click at [756, 9] on icon at bounding box center [757, 10] width 9 height 9
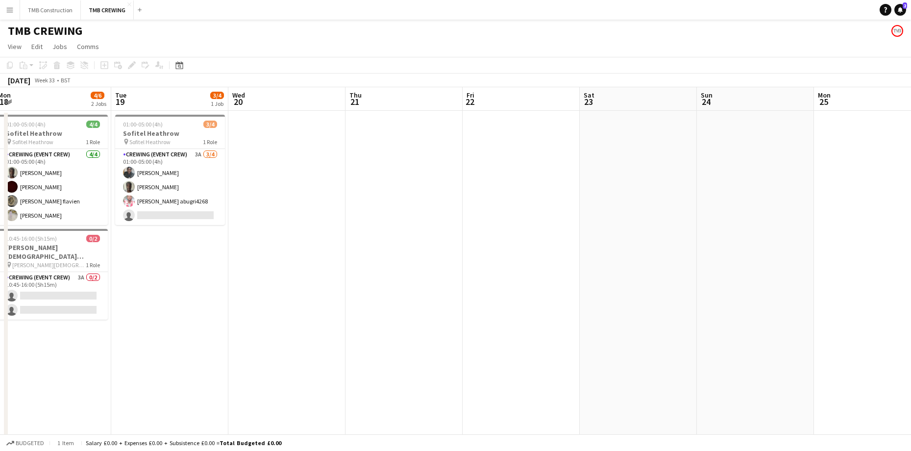
drag, startPoint x: 697, startPoint y: 290, endPoint x: 207, endPoint y: 239, distance: 492.6
click at [207, 239] on app-calendar-viewport "Fri 15 2/2 1 Job Sat 16 13/15 6 Jobs Sun 17 3/3 1 Job Mon 18 4/6 2 Jobs Tue 19 …" at bounding box center [455, 402] width 911 height 631
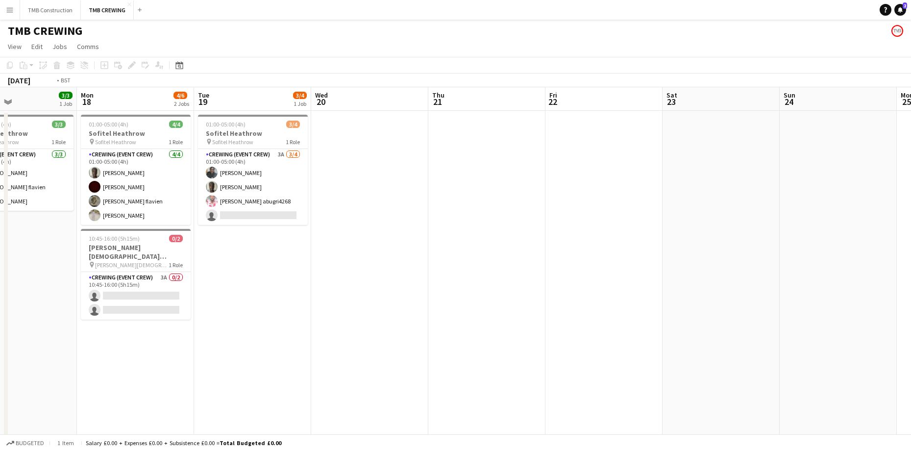
scroll to position [0, 201]
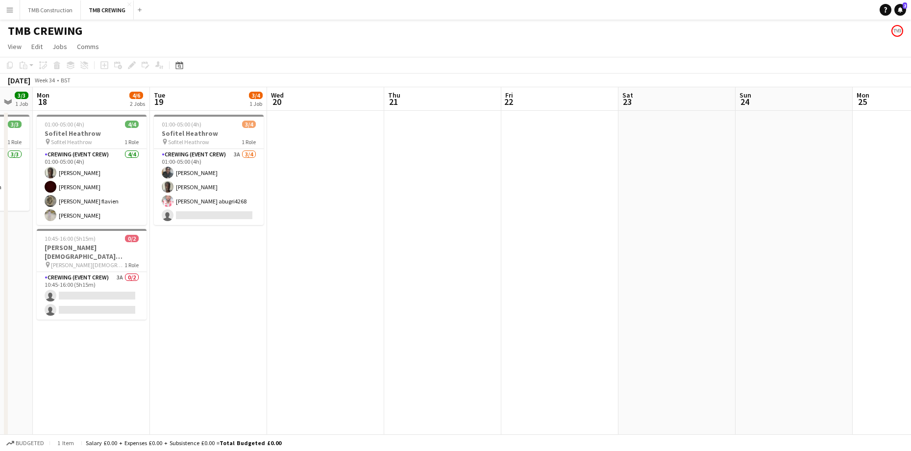
drag, startPoint x: 627, startPoint y: 296, endPoint x: 614, endPoint y: 210, distance: 87.3
click at [614, 210] on app-calendar-viewport "Sat 16 13/15 6 Jobs Sun 17 3/3 1 Job Mon 18 4/6 2 Jobs Tue 19 3/4 1 Job Wed 20 …" at bounding box center [455, 402] width 911 height 631
